Goal: Navigation & Orientation: Understand site structure

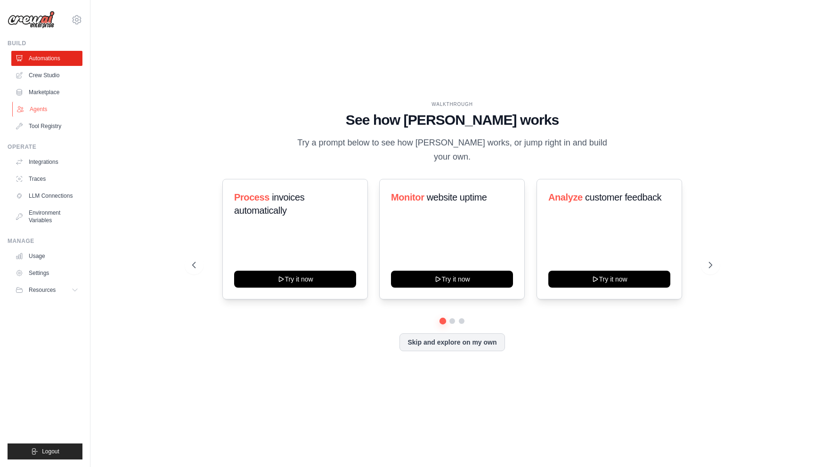
click at [49, 106] on link "Agents" at bounding box center [47, 109] width 71 height 15
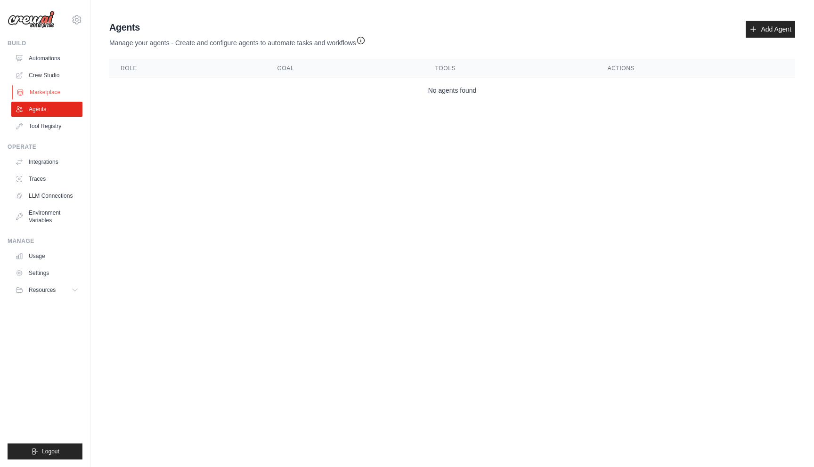
click at [48, 90] on link "Marketplace" at bounding box center [47, 92] width 71 height 15
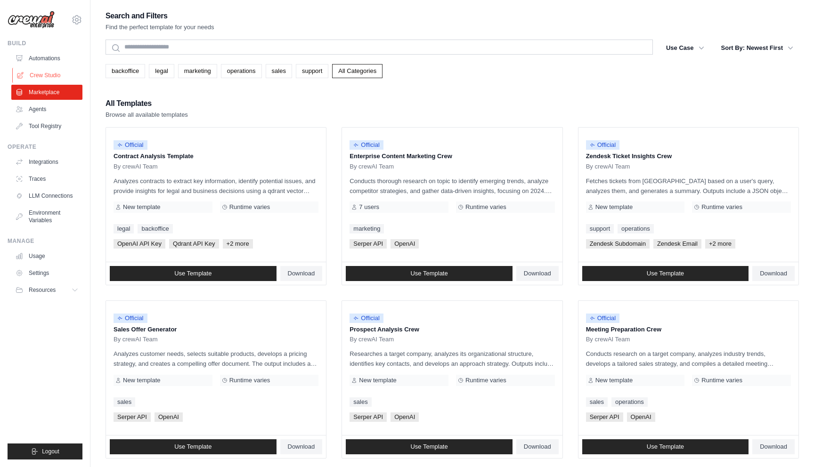
click at [50, 75] on link "Crew Studio" at bounding box center [47, 75] width 71 height 15
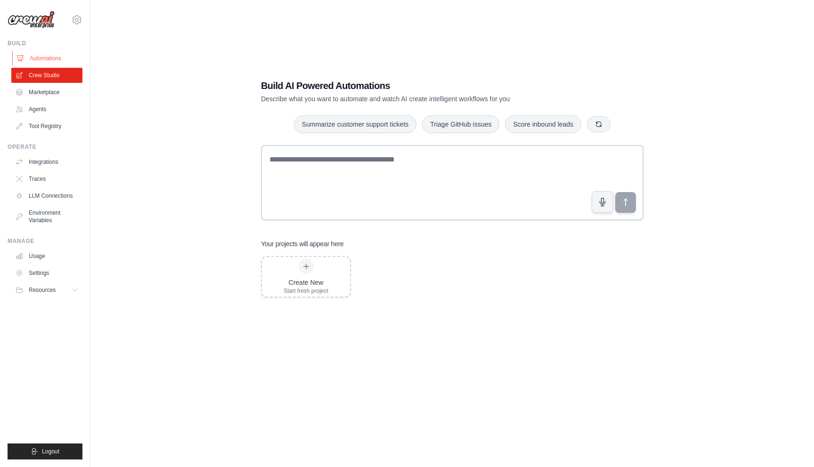
click at [53, 59] on link "Automations" at bounding box center [47, 58] width 71 height 15
